Goal: Task Accomplishment & Management: Use online tool/utility

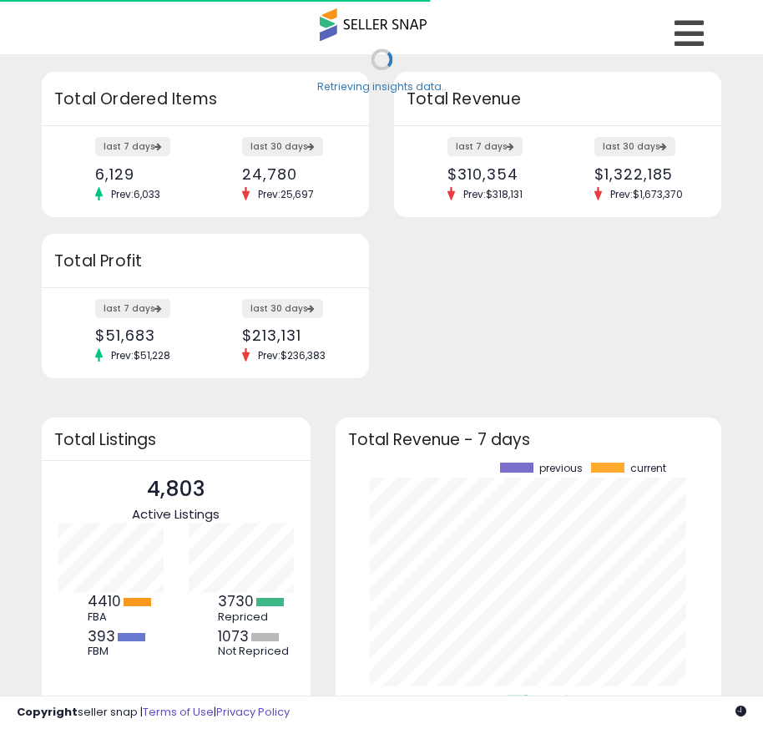
scroll to position [232, 353]
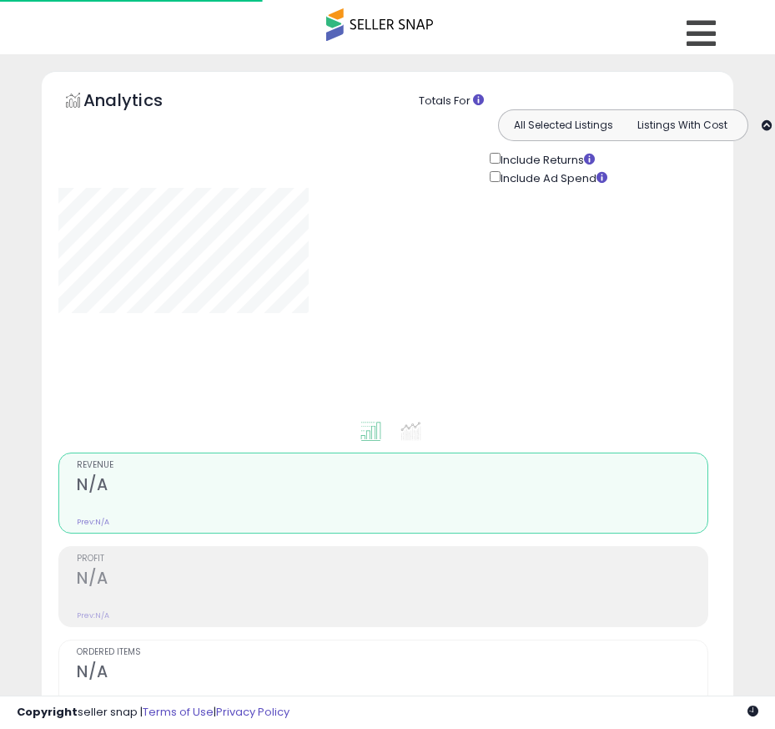
type input "*********"
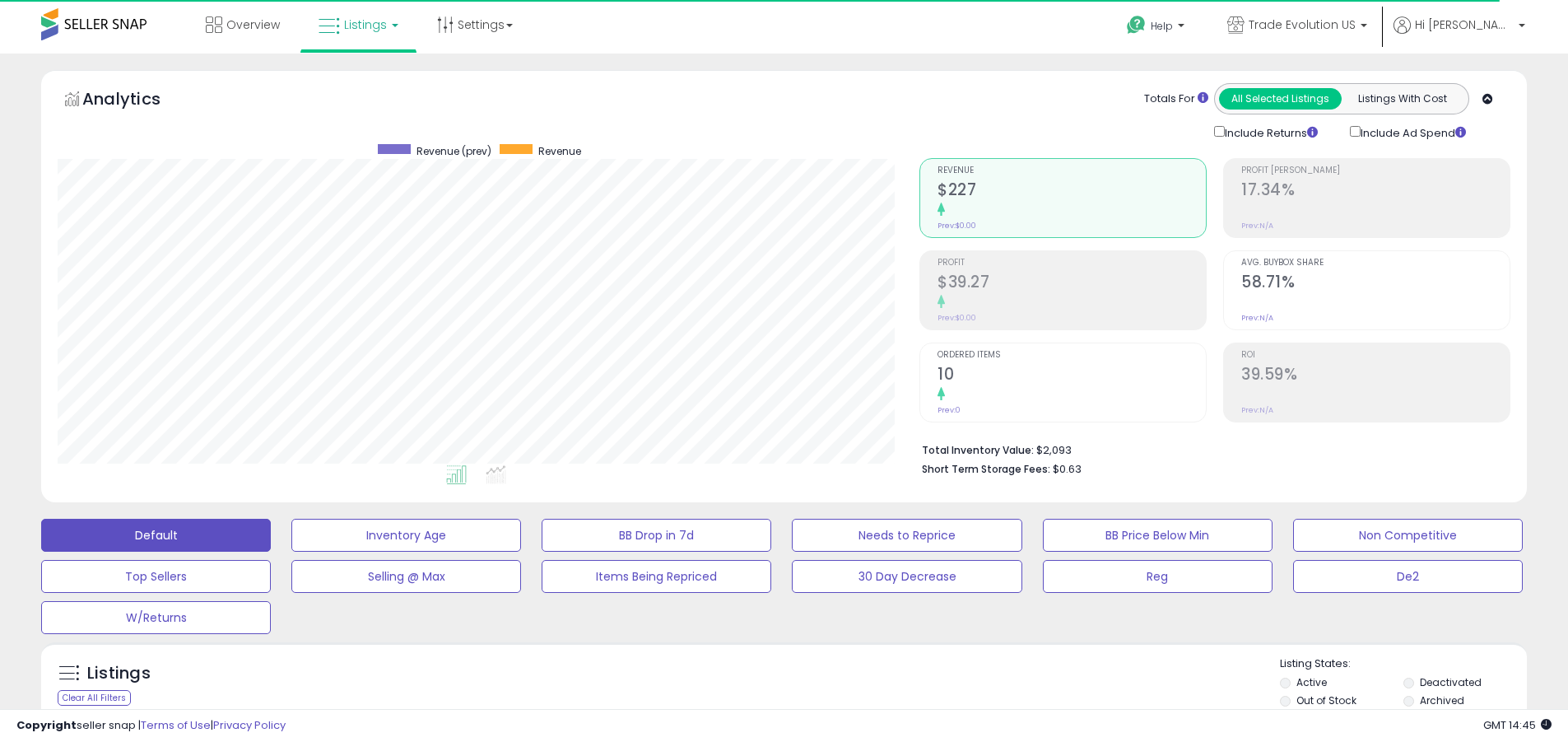
scroll to position [337, 862]
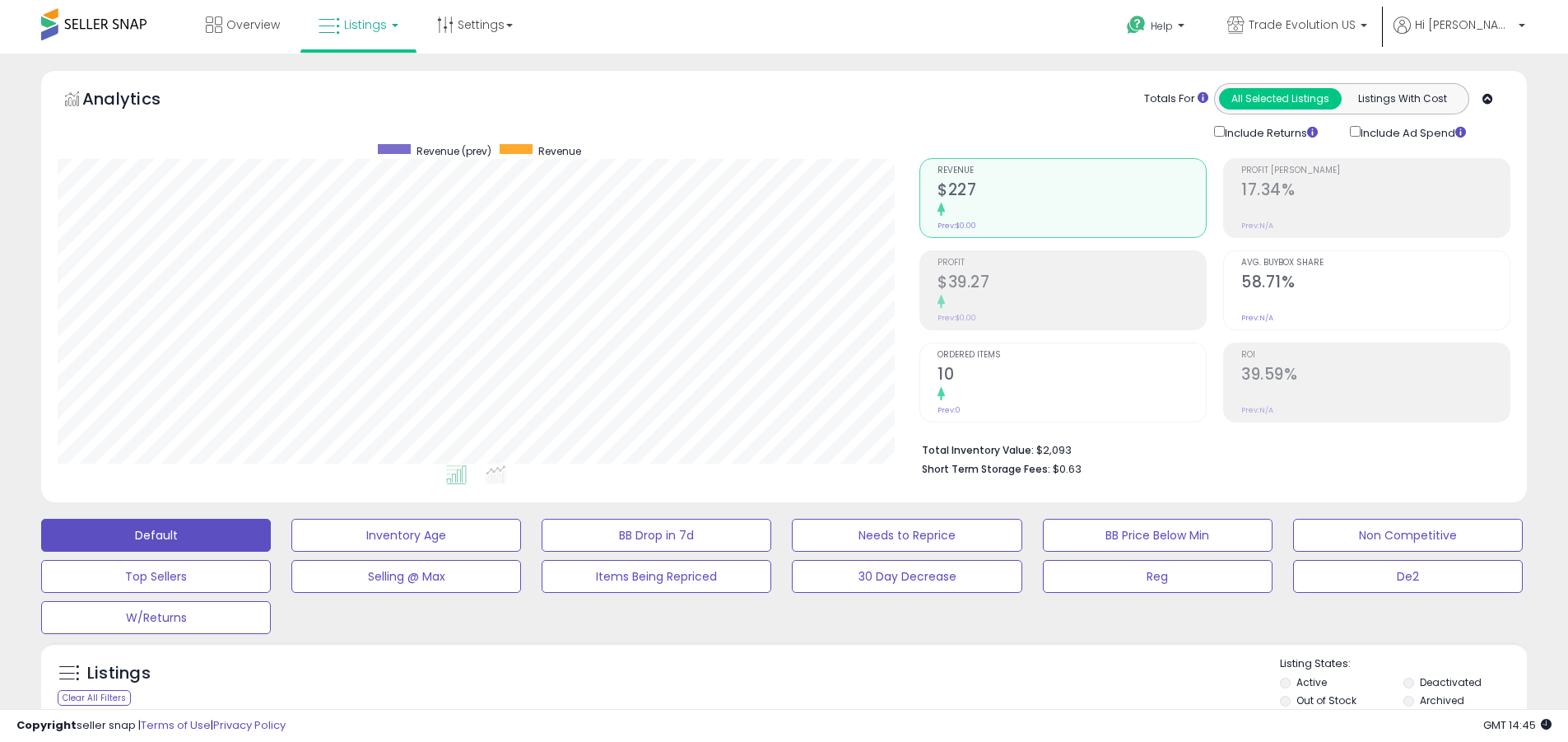
click at [751, 682] on label "Deactivated" at bounding box center [1451, 682] width 62 height 14
click at [751, 701] on label "Archived" at bounding box center [1442, 701] width 44 height 14
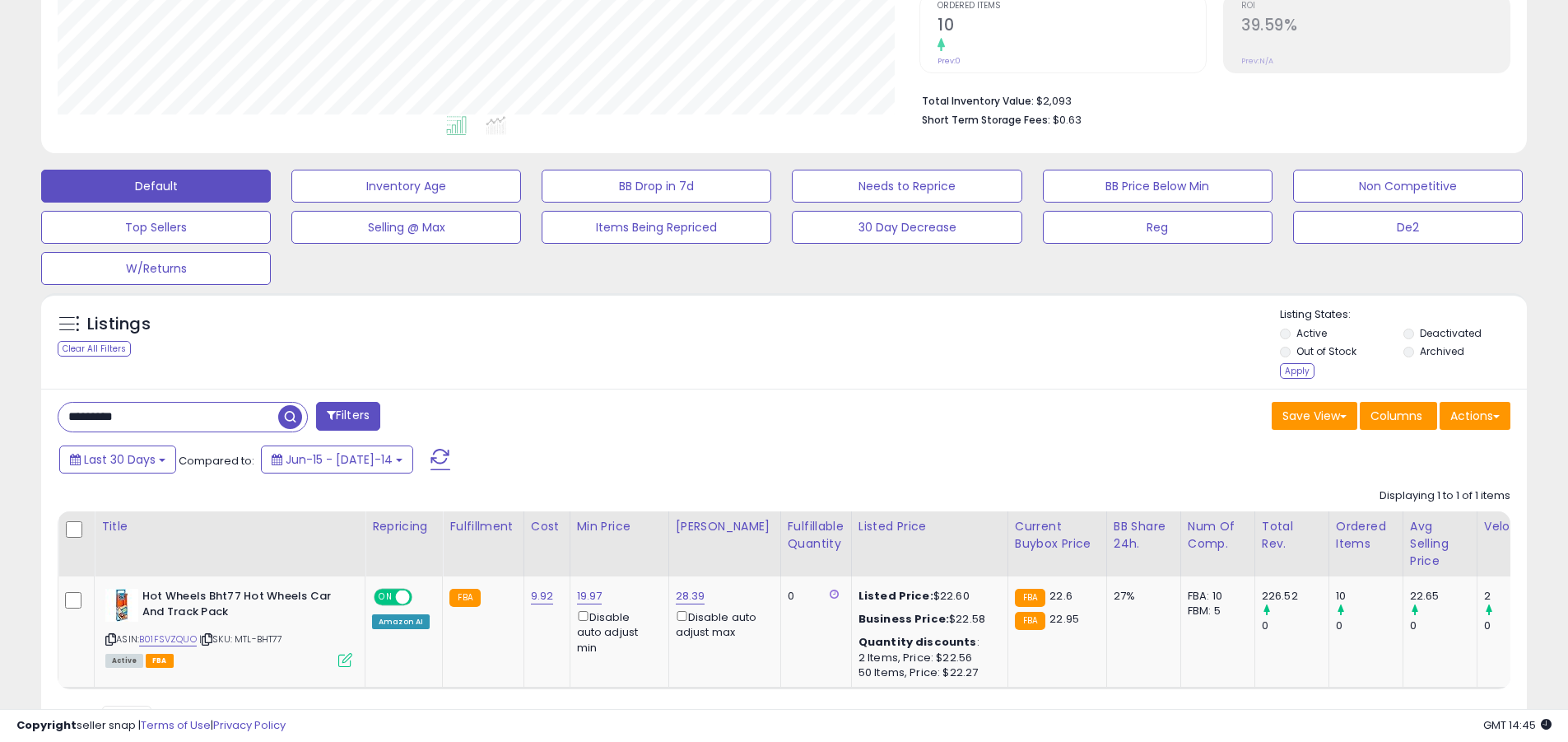
click at [751, 371] on div "Apply" at bounding box center [1297, 371] width 35 height 16
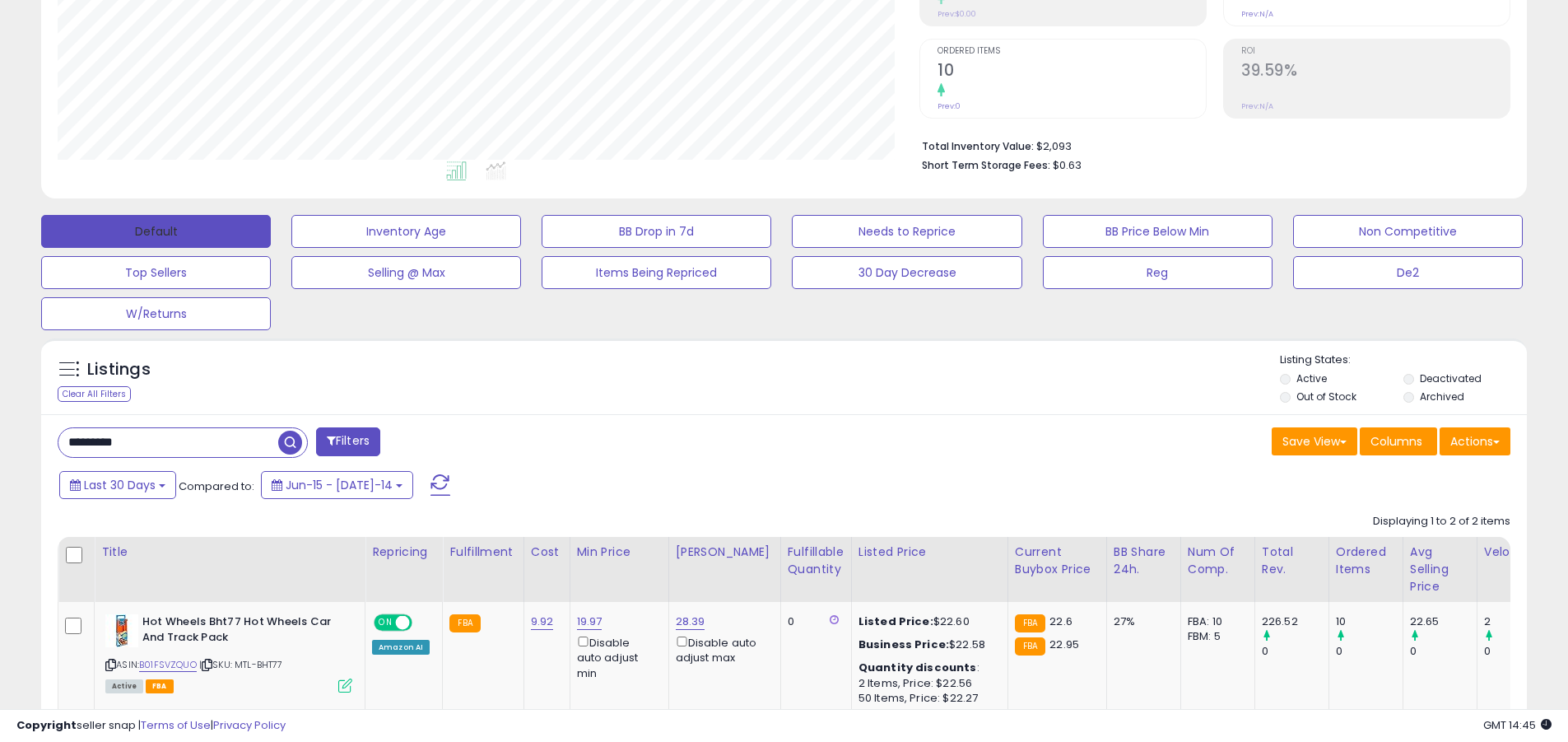
click at [156, 231] on button "Default" at bounding box center [156, 231] width 230 height 33
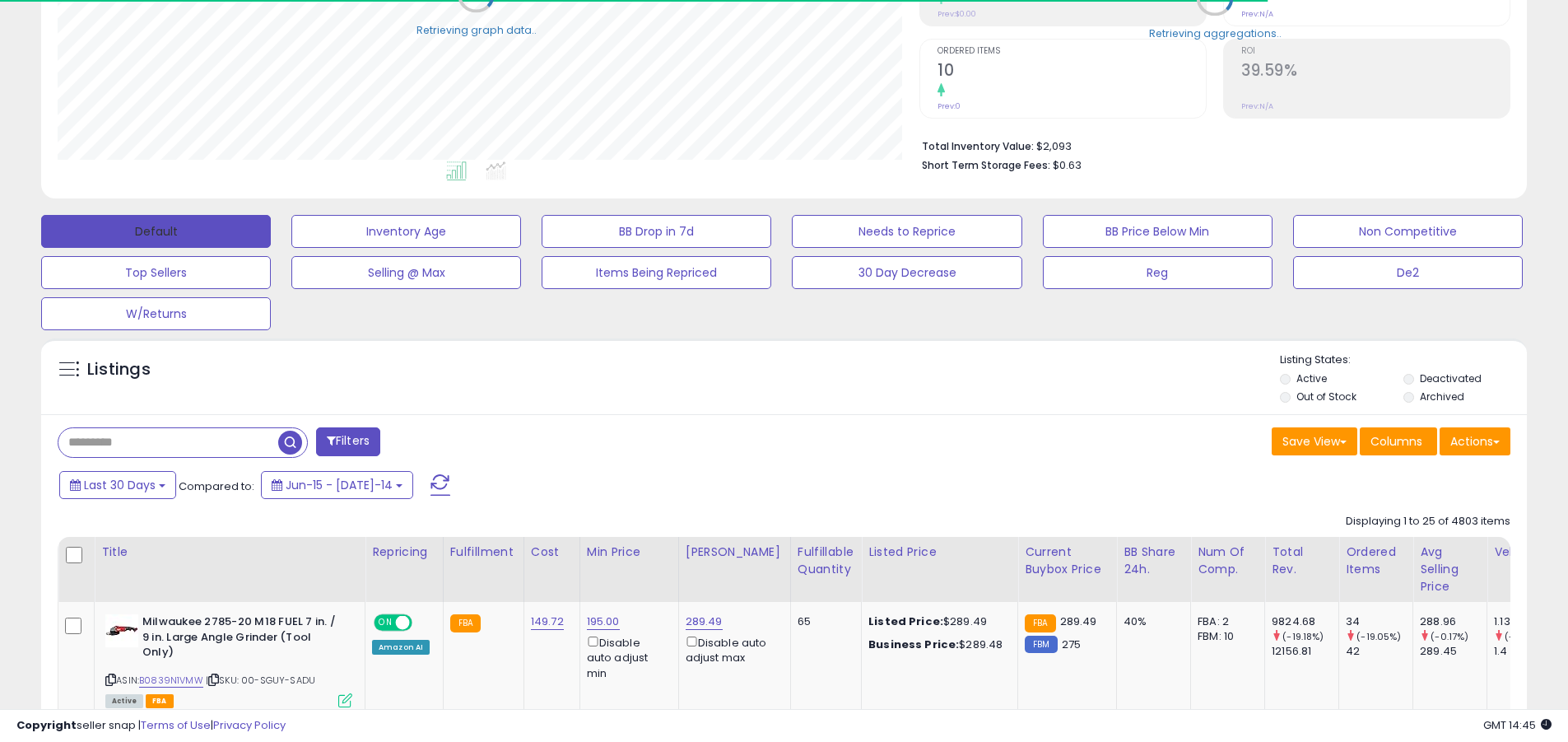
scroll to position [823297, 822324]
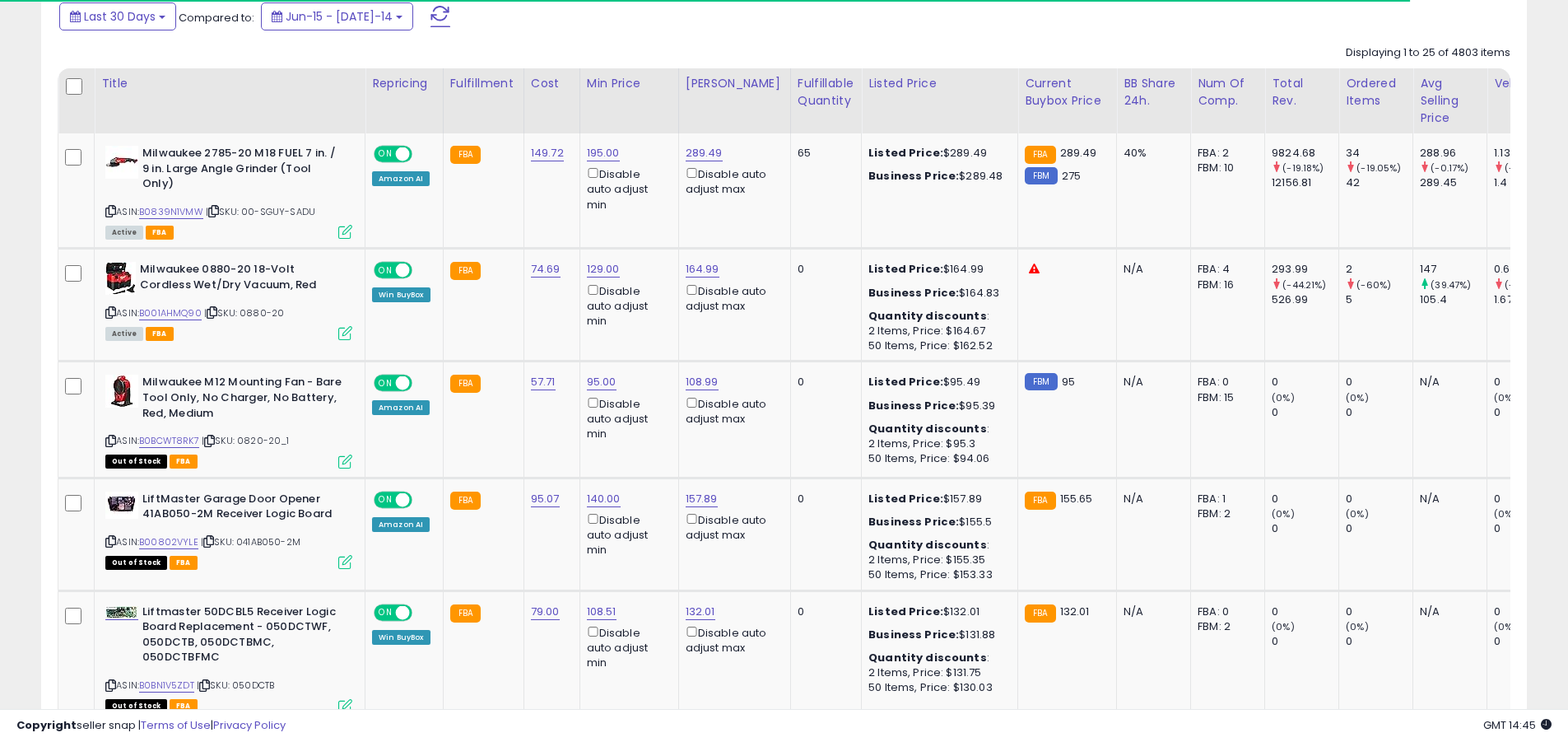
click at [431, 16] on span at bounding box center [441, 17] width 20 height 22
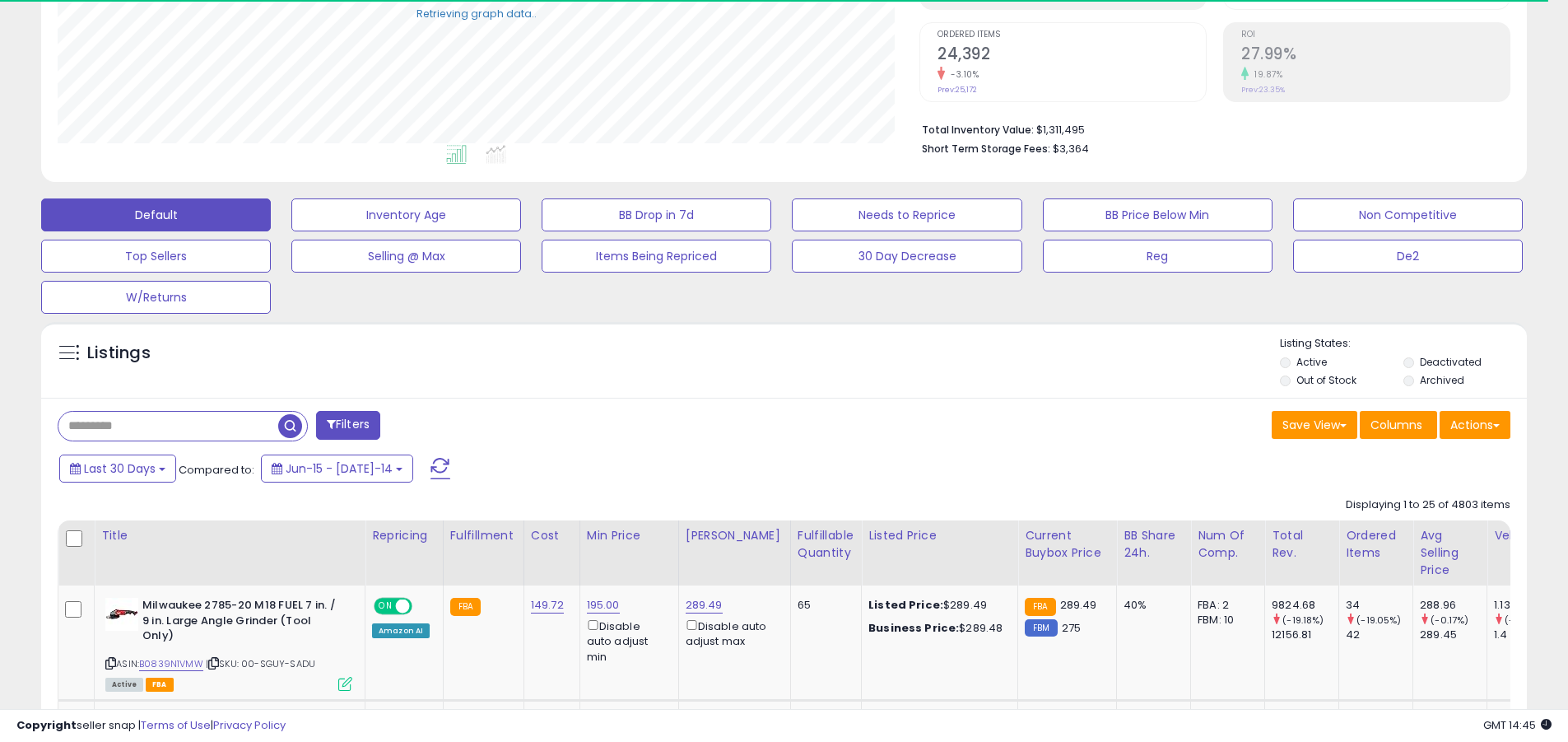
click at [168, 426] on input "text" at bounding box center [168, 425] width 220 height 29
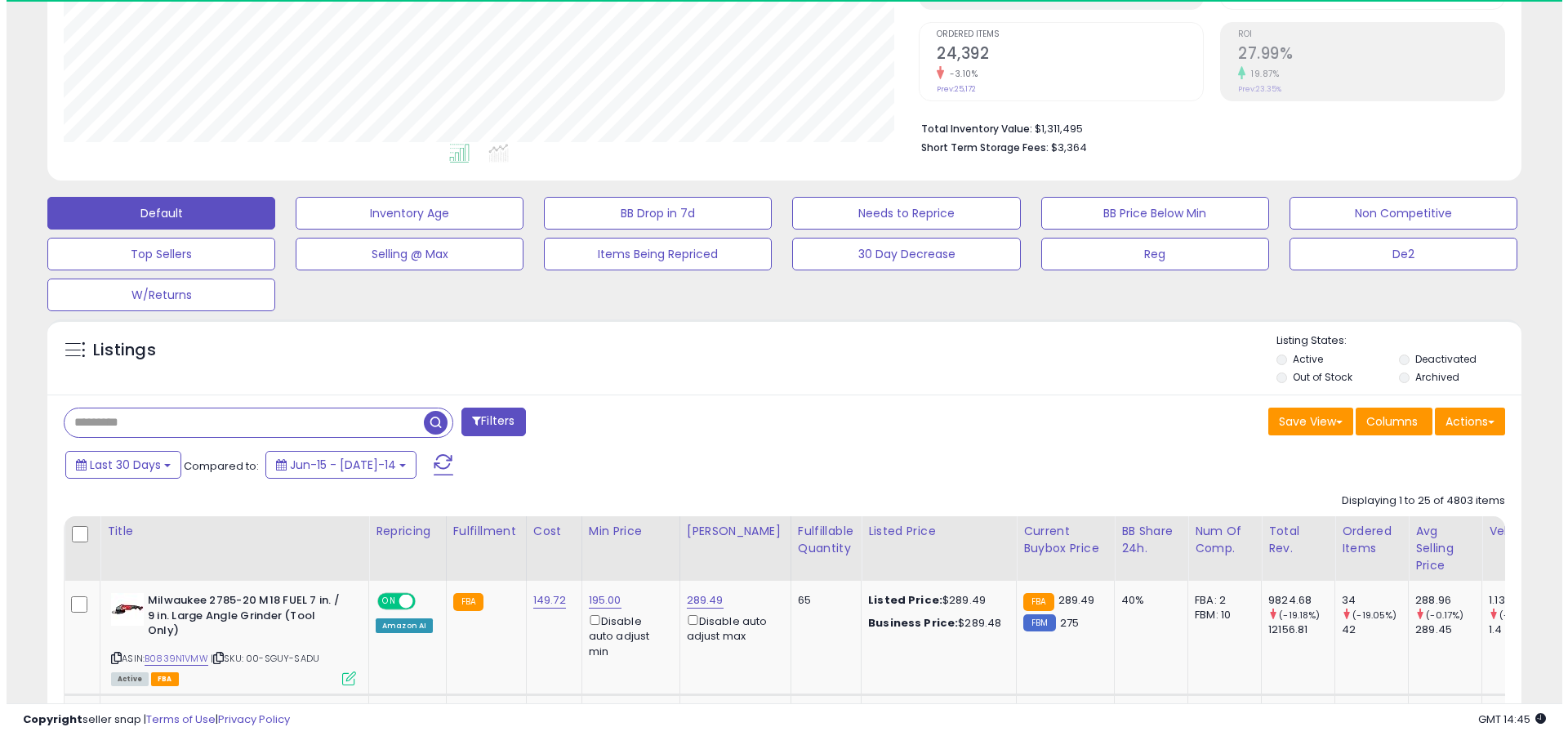
scroll to position [335, 855]
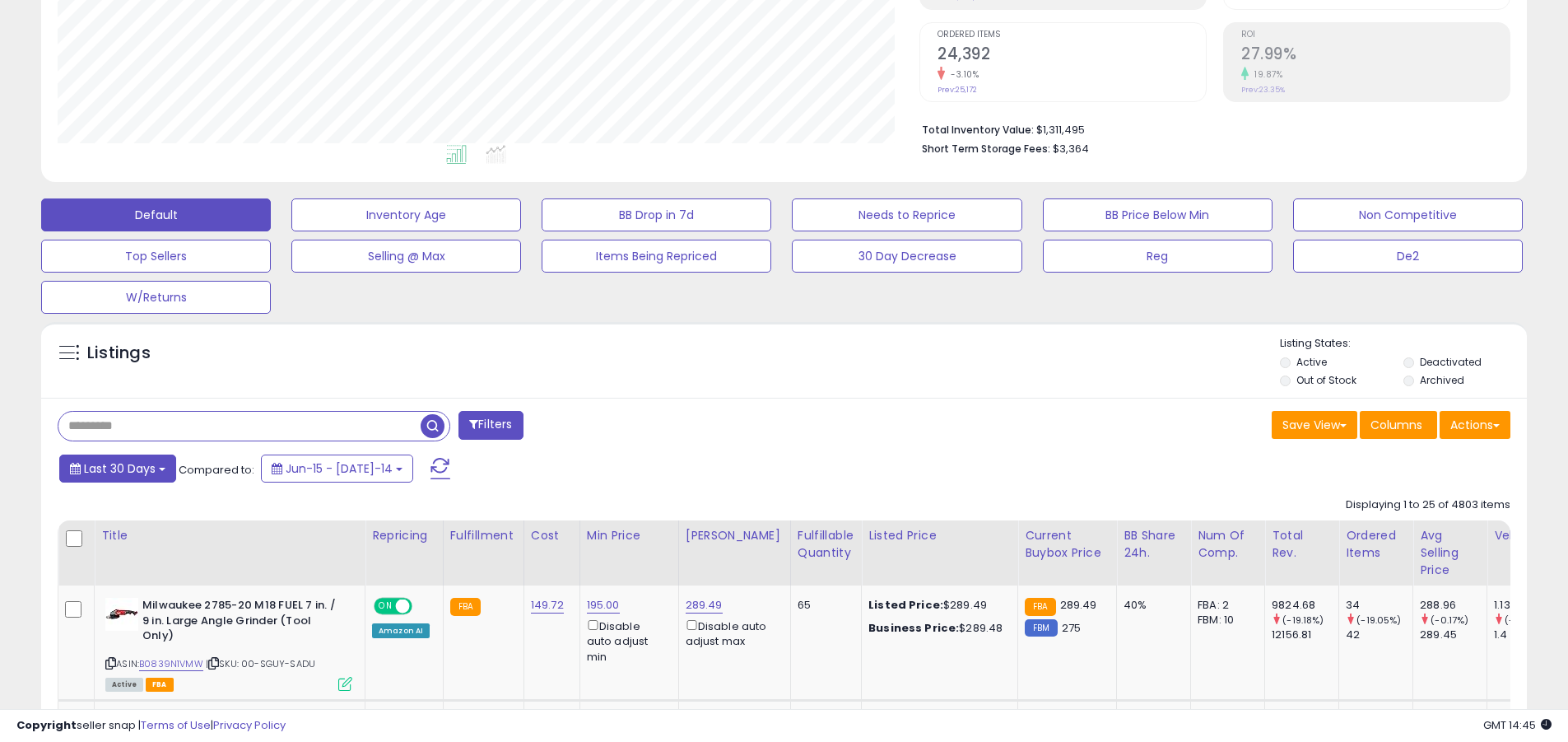
click at [117, 468] on span "Last 30 Days" at bounding box center [119, 469] width 72 height 17
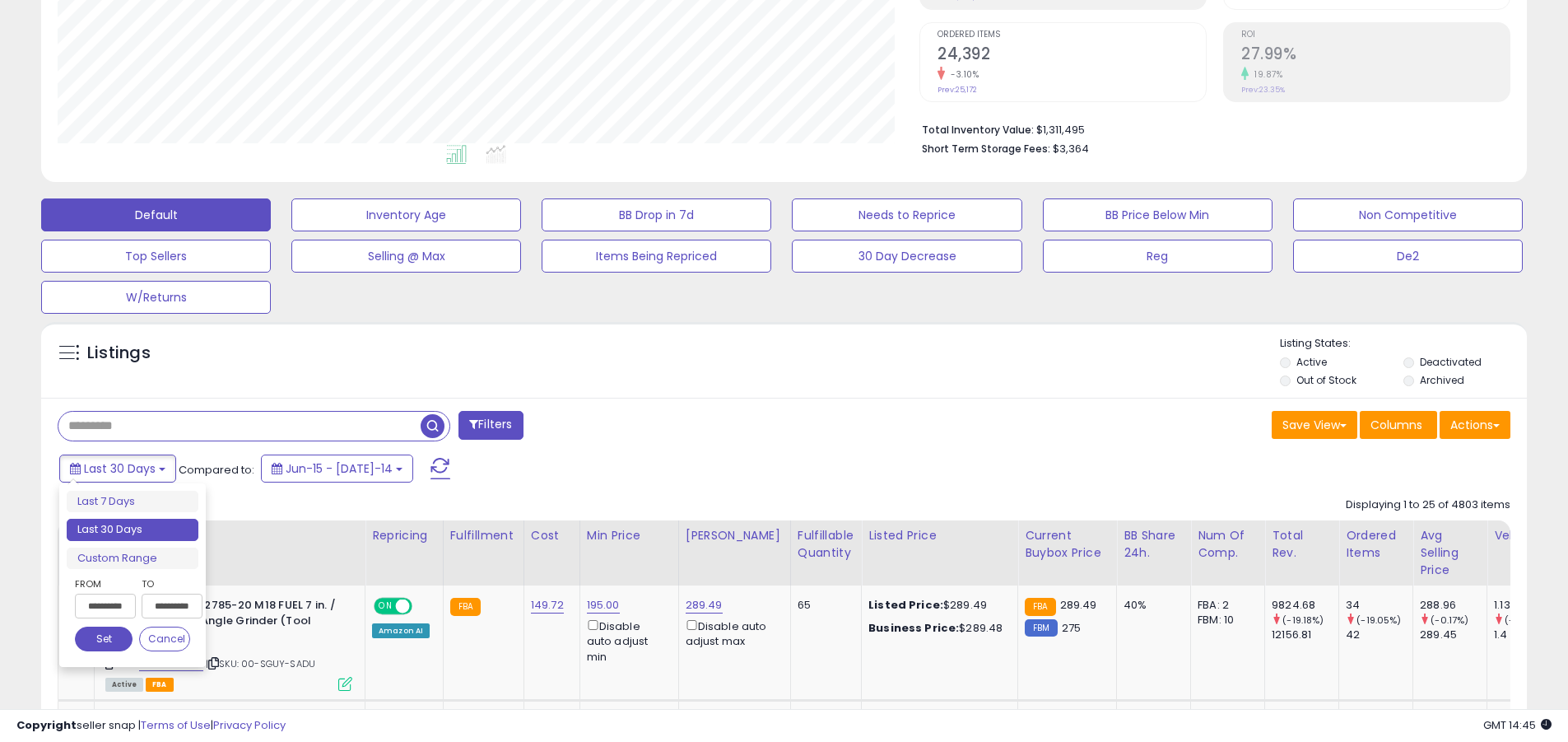
click at [132, 530] on li "Last 30 Days" at bounding box center [133, 530] width 132 height 23
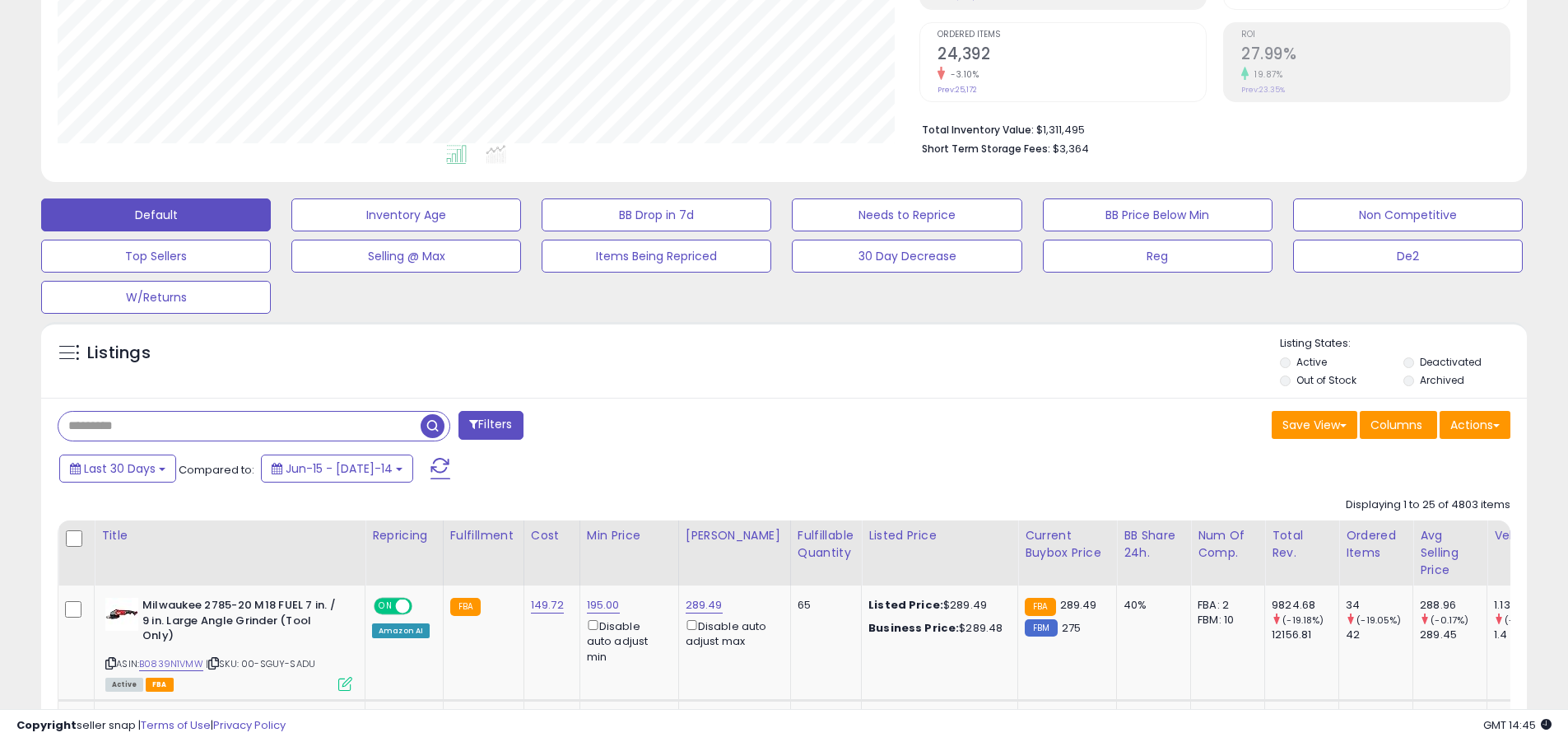
click at [240, 426] on input "text" at bounding box center [239, 425] width 362 height 29
click at [435, 423] on span "button" at bounding box center [433, 426] width 24 height 24
click at [751, 424] on button "Actions" at bounding box center [1475, 425] width 71 height 28
click at [0, 0] on link "Export All Columns" at bounding box center [0, 0] width 0 height 0
